Goal: Task Accomplishment & Management: Manage account settings

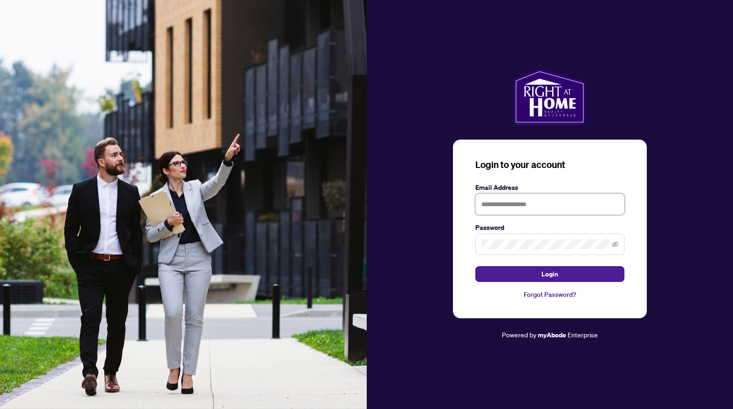
click at [541, 208] on input "text" at bounding box center [549, 204] width 149 height 21
type input "**********"
click at [547, 274] on span "Login" at bounding box center [549, 274] width 17 height 15
click at [475, 266] on button "Login" at bounding box center [549, 274] width 149 height 16
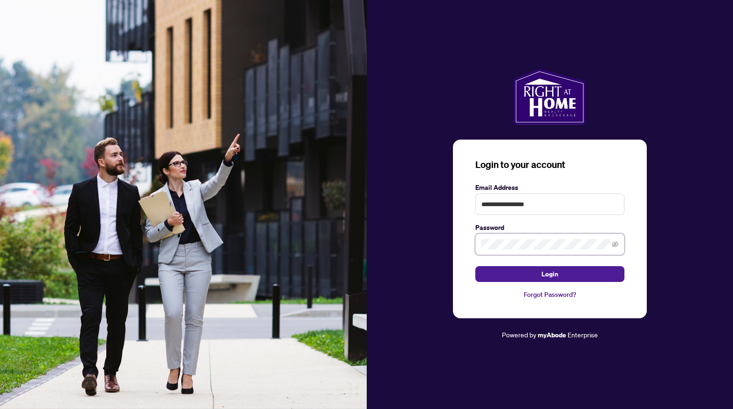
click at [475, 266] on button "Login" at bounding box center [549, 274] width 149 height 16
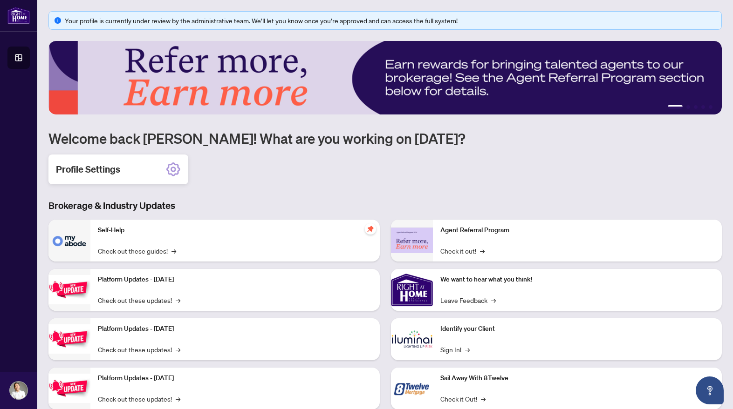
click at [126, 171] on div "Profile Settings" at bounding box center [118, 170] width 140 height 30
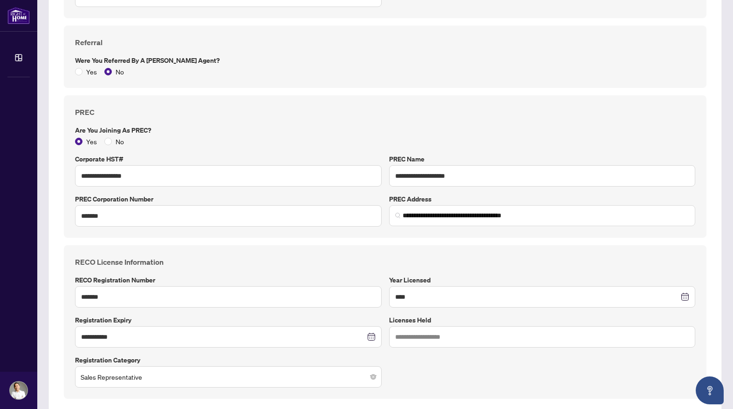
scroll to position [683, 0]
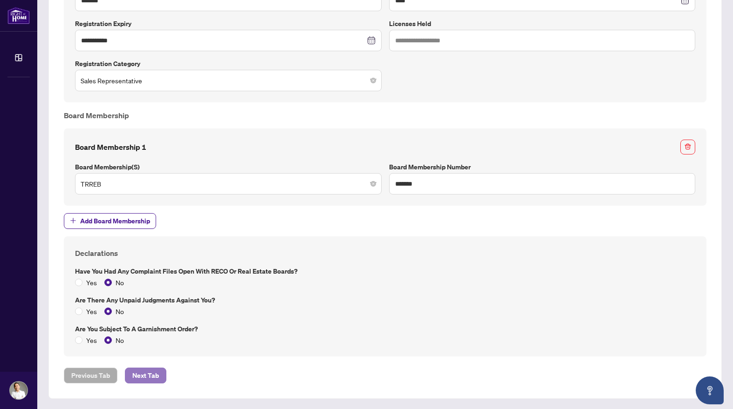
click at [154, 374] on span "Next Tab" at bounding box center [145, 375] width 27 height 15
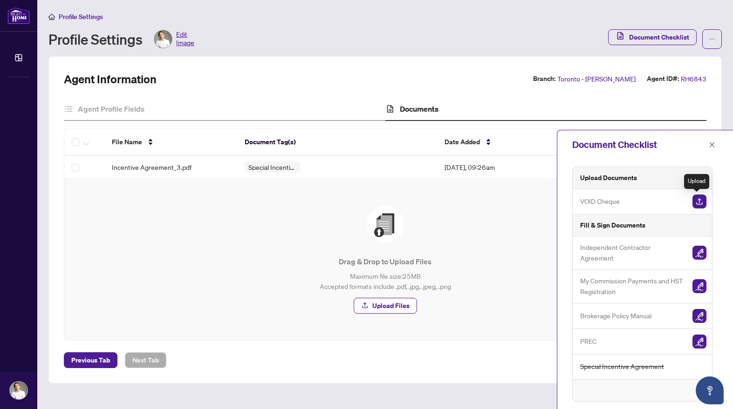
click at [697, 200] on img "button" at bounding box center [699, 202] width 14 height 14
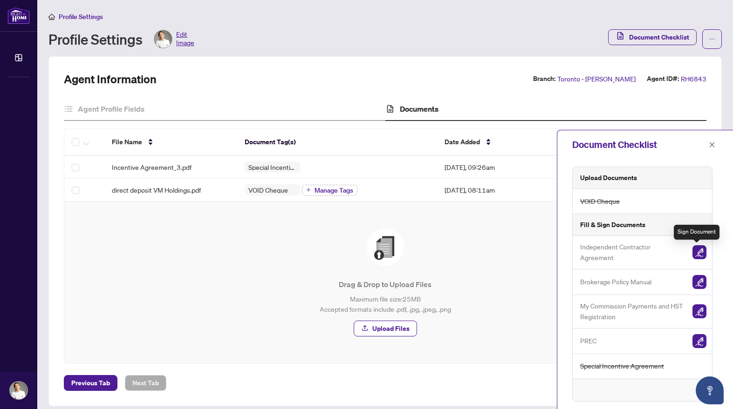
click at [697, 253] on img "button" at bounding box center [699, 252] width 14 height 14
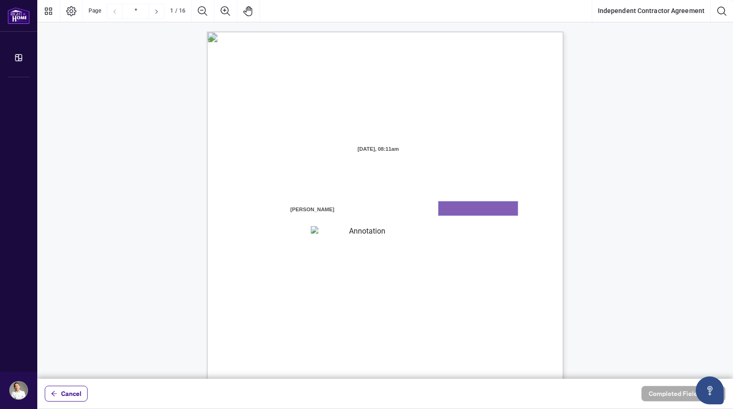
click at [472, 213] on textarea "01K2QEXRZ3KT6MJG1PY1S809FS" at bounding box center [477, 209] width 79 height 14
click at [452, 211] on textarea "01K2QEXRZ3KT6MJG1PY1S809FS" at bounding box center [477, 209] width 79 height 14
type textarea "********"
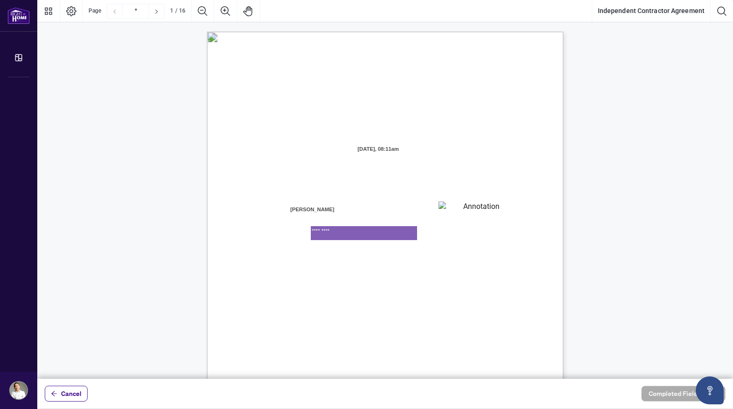
type textarea "*********"
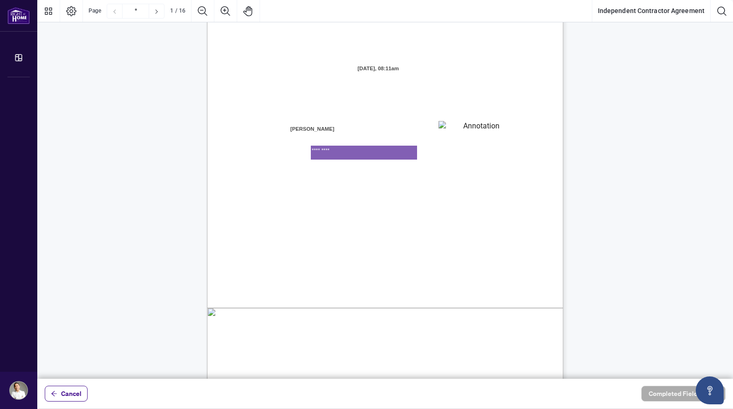
scroll to position [83, 0]
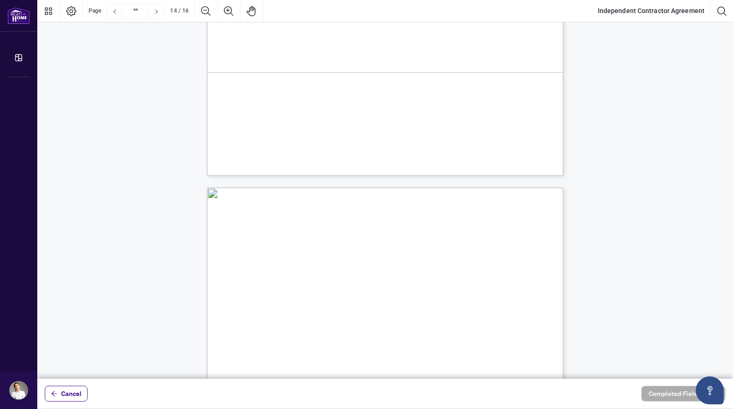
type input "**"
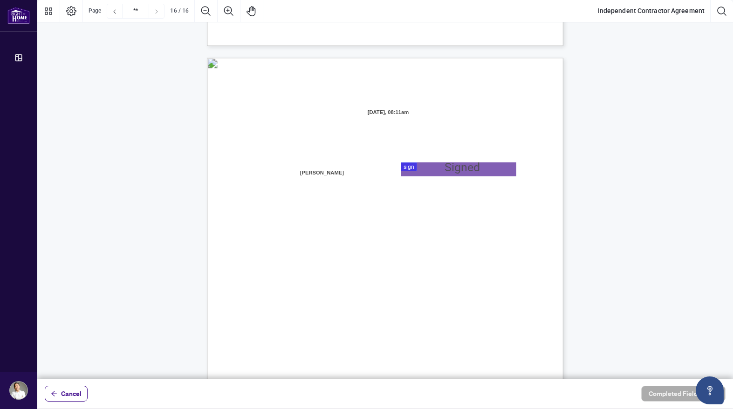
scroll to position [7037, 0]
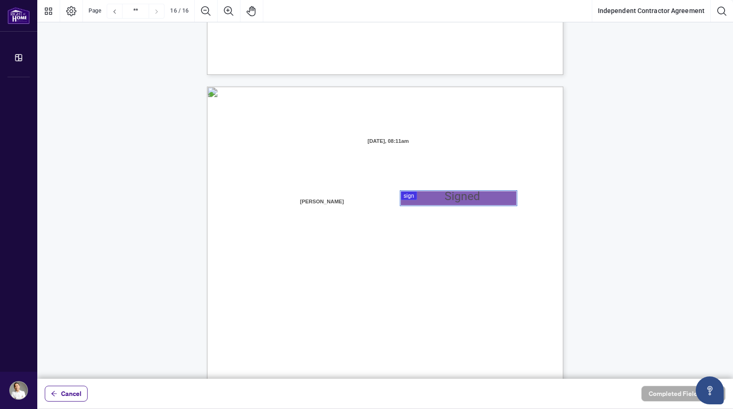
click at [426, 197] on div at bounding box center [384, 189] width 695 height 379
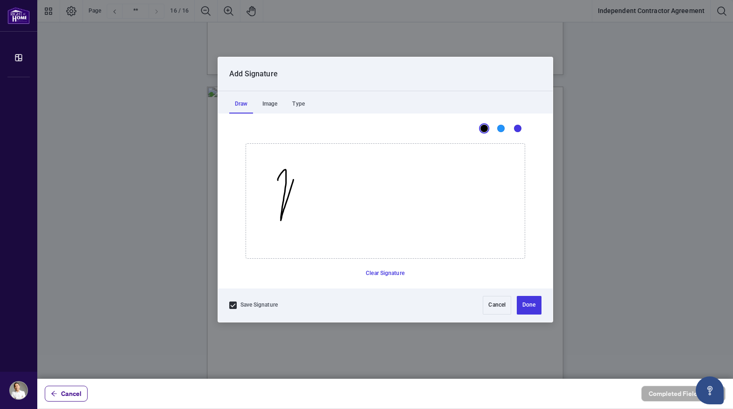
drag, startPoint x: 277, startPoint y: 180, endPoint x: 298, endPoint y: 165, distance: 25.7
click at [298, 165] on icon "Drawing canvas" at bounding box center [385, 201] width 279 height 115
drag, startPoint x: 287, startPoint y: 206, endPoint x: 380, endPoint y: 198, distance: 92.6
click at [380, 198] on icon "Drawing canvas" at bounding box center [385, 201] width 279 height 115
click at [534, 309] on button "Done" at bounding box center [529, 305] width 24 height 19
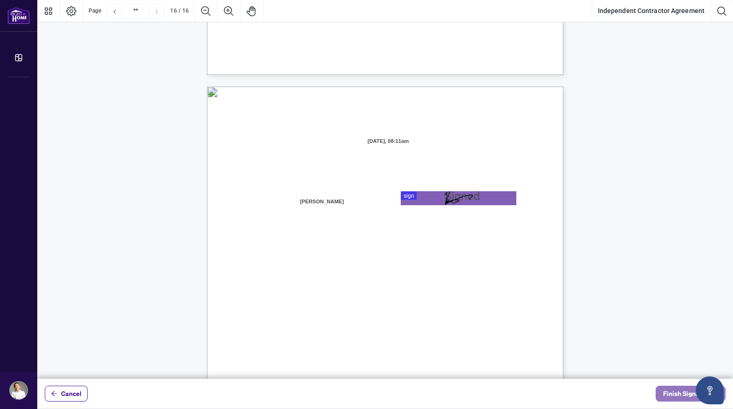
click at [674, 391] on span "Finish Signing" at bounding box center [684, 394] width 42 height 15
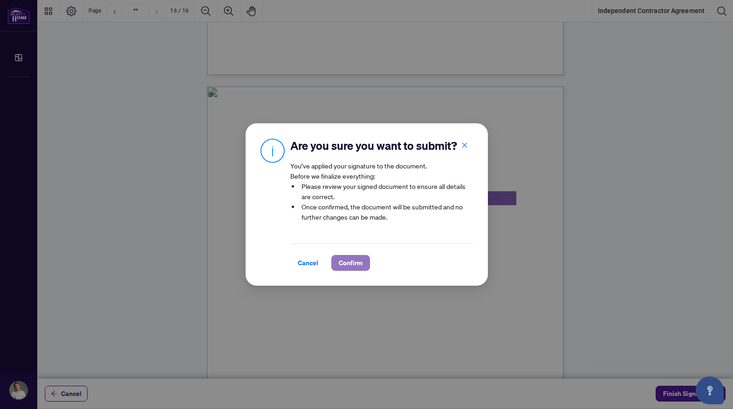
click at [359, 263] on span "Confirm" at bounding box center [351, 263] width 24 height 15
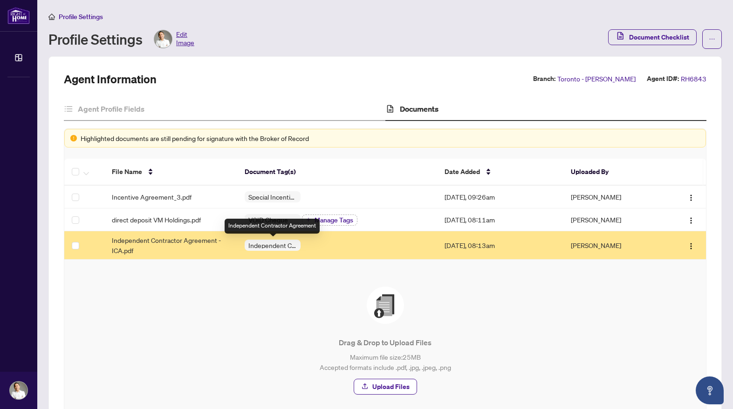
click at [265, 243] on span "Independent Contractor Agreement" at bounding box center [273, 245] width 56 height 7
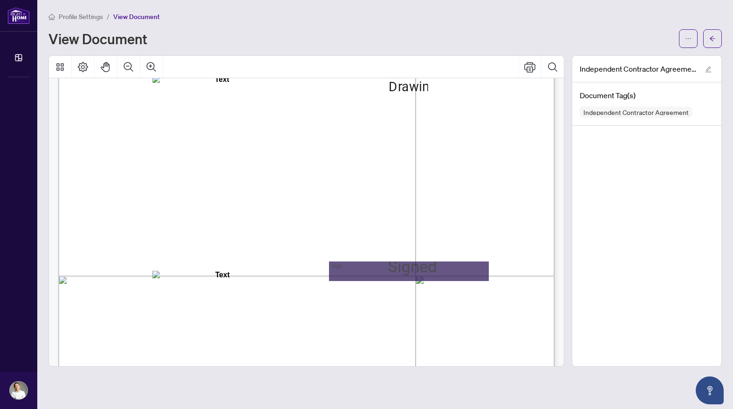
scroll to position [10209, 0]
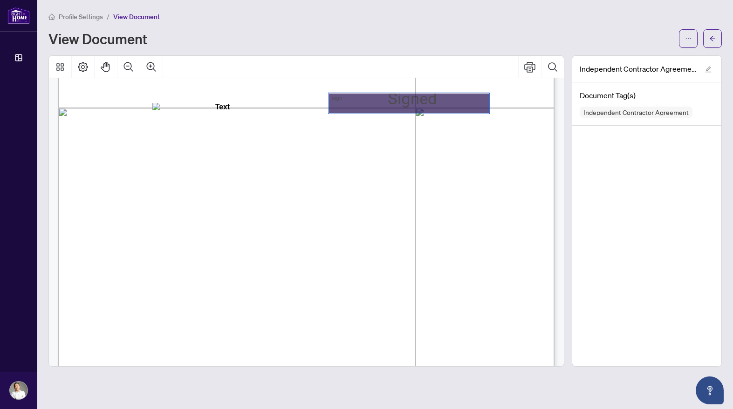
click at [409, 108] on div "Sign 01K2QEYT4RB00VJGFYG5Q8J2C6, Sign" at bounding box center [409, 104] width 160 height 20
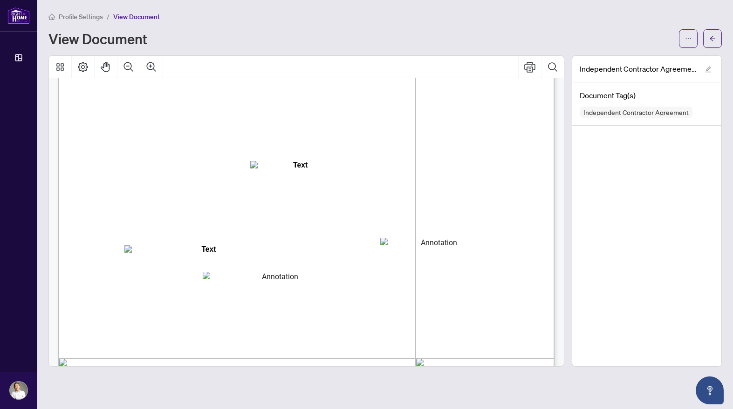
scroll to position [124, 0]
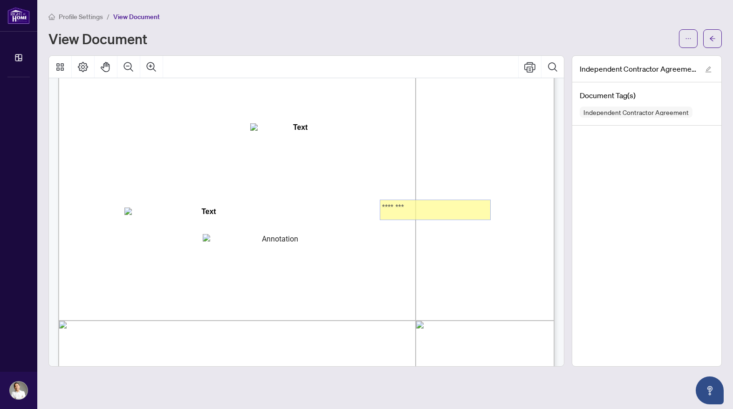
click at [423, 206] on textarea "********" at bounding box center [435, 210] width 110 height 20
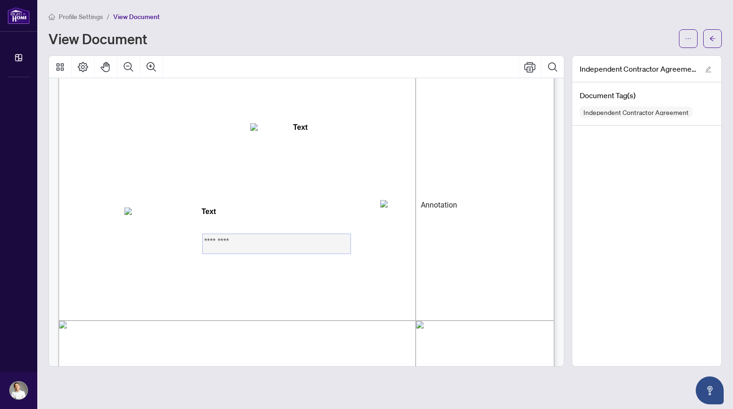
click at [323, 241] on textarea "*********" at bounding box center [277, 244] width 148 height 20
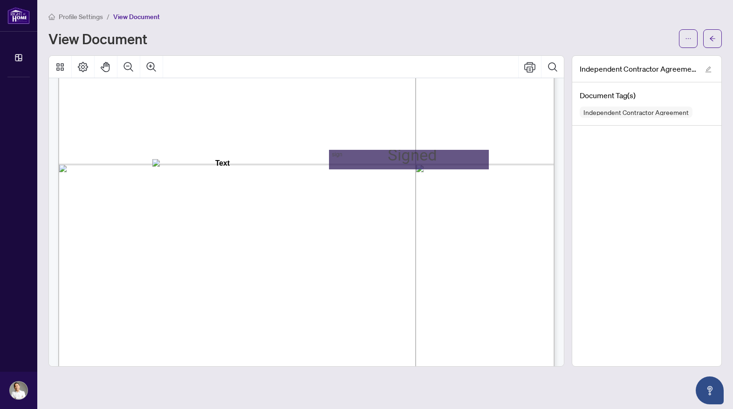
scroll to position [10045, 0]
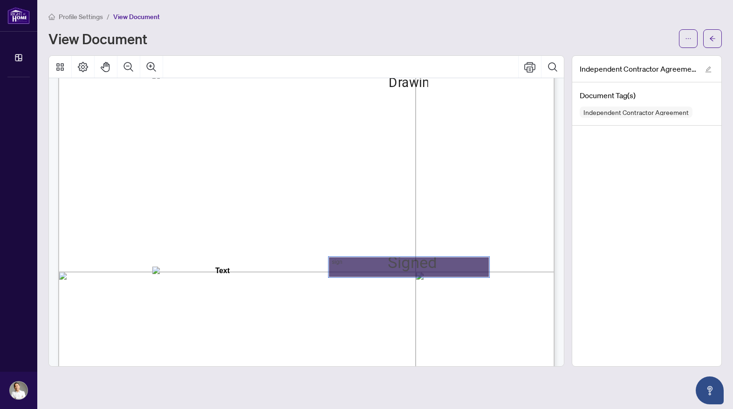
click at [387, 266] on div "Sign 01K2QEYT4RB00VJGFYG5Q8J2C6, Sign" at bounding box center [409, 268] width 160 height 20
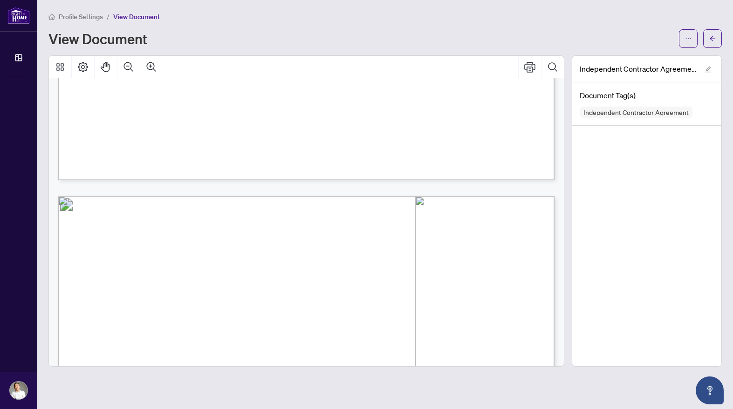
scroll to position [8902, 0]
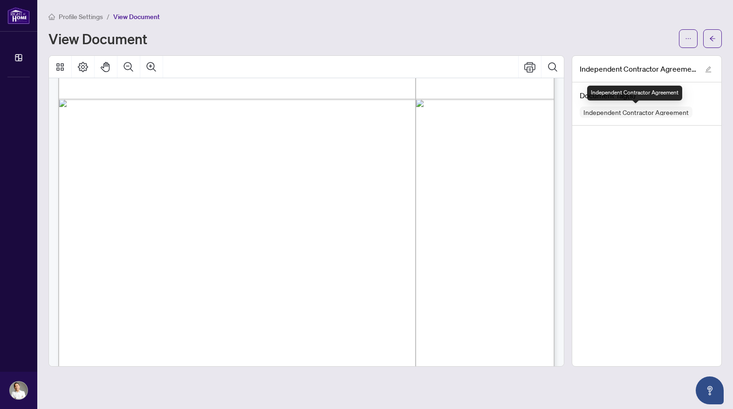
click at [625, 113] on span "Independent Contractor Agreement" at bounding box center [635, 112] width 113 height 7
click at [638, 115] on span "Independent Contractor Agreement" at bounding box center [635, 112] width 113 height 7
click at [709, 68] on icon "edit" at bounding box center [708, 70] width 6 height 6
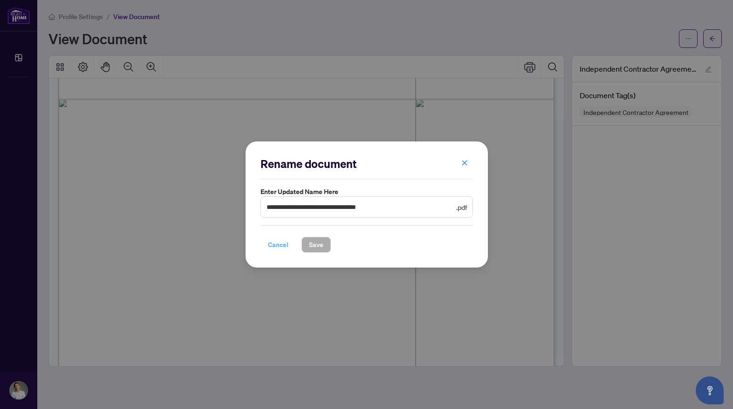
click at [284, 244] on span "Cancel" at bounding box center [278, 245] width 20 height 15
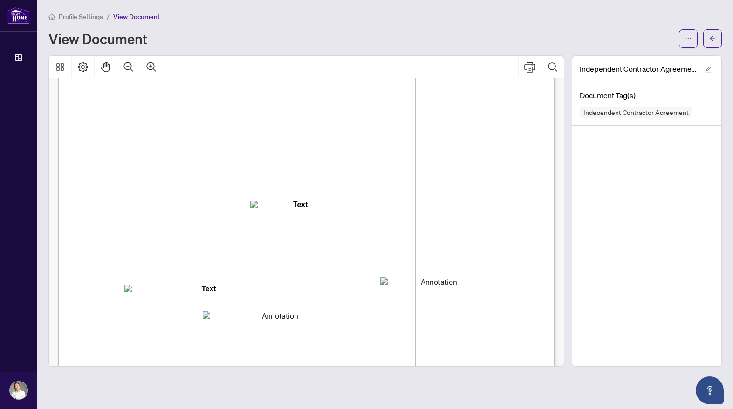
scroll to position [93, 0]
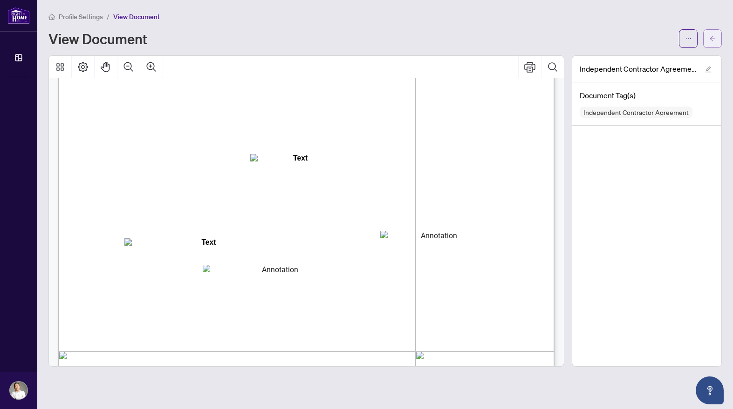
click at [709, 40] on icon "arrow-left" at bounding box center [712, 38] width 7 height 7
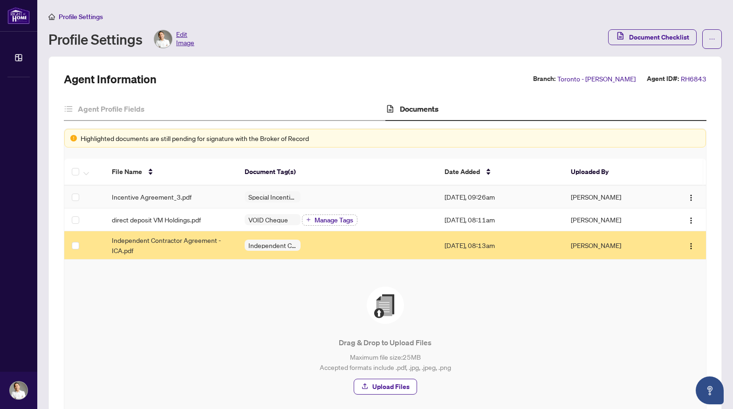
click at [527, 200] on td "[DATE], 09:26am" at bounding box center [500, 197] width 126 height 23
